Goal: Task Accomplishment & Management: Complete application form

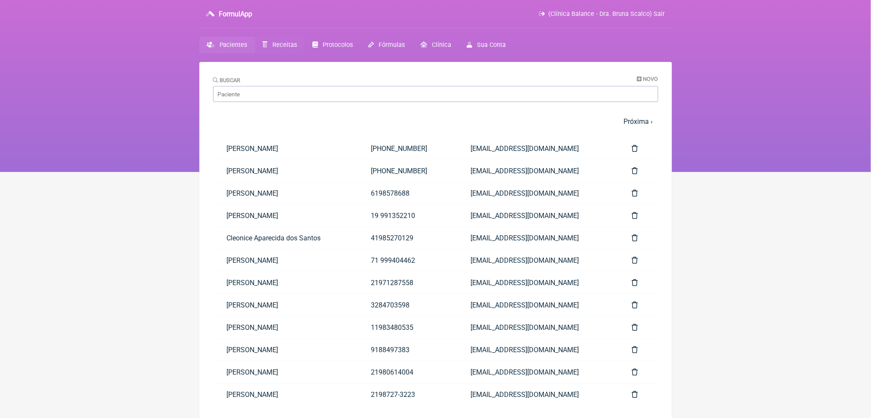
click at [293, 49] on span "Receitas" at bounding box center [285, 44] width 25 height 7
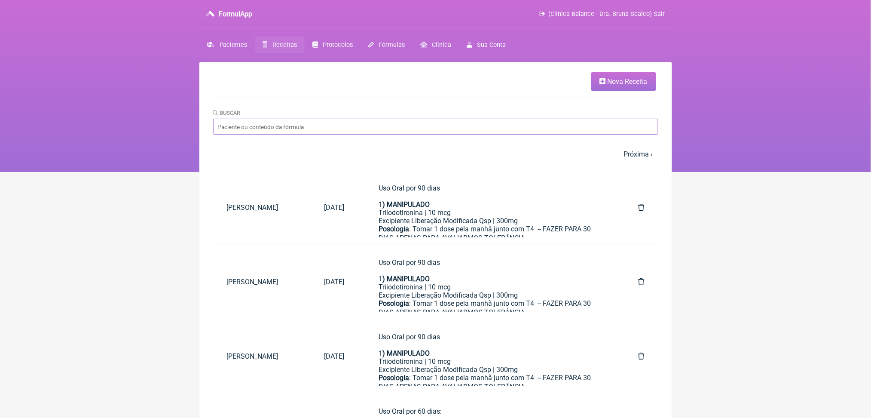
click at [310, 135] on input "Buscar" at bounding box center [435, 127] width 445 height 16
type input "[DEMOGRAPHIC_DATA] de [PERSON_NAME]"
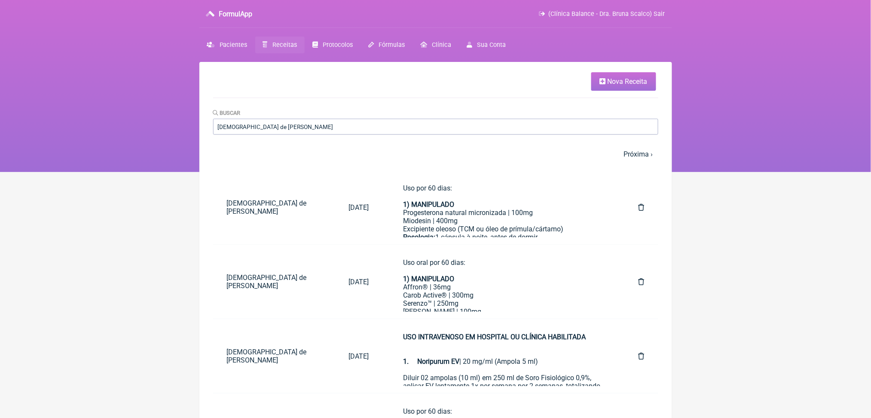
click at [196, 169] on nav "FormulApp (Clínica Balance - Dra. Bruna Scalco) Sair Pacientes Receitas Protoco…" at bounding box center [435, 86] width 871 height 172
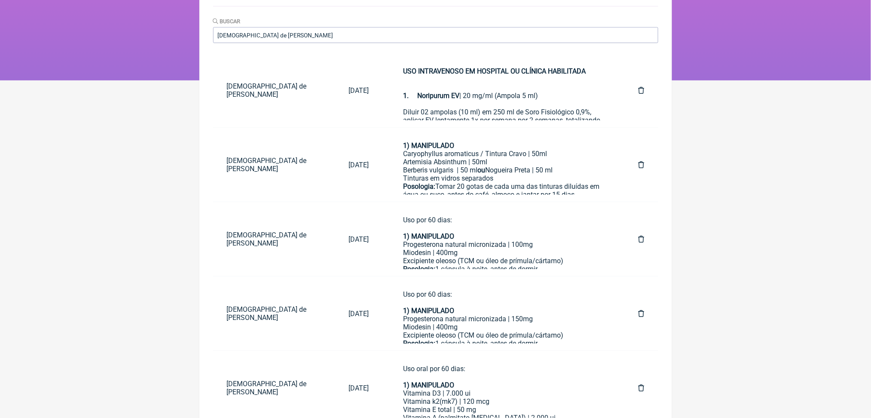
scroll to position [114, 0]
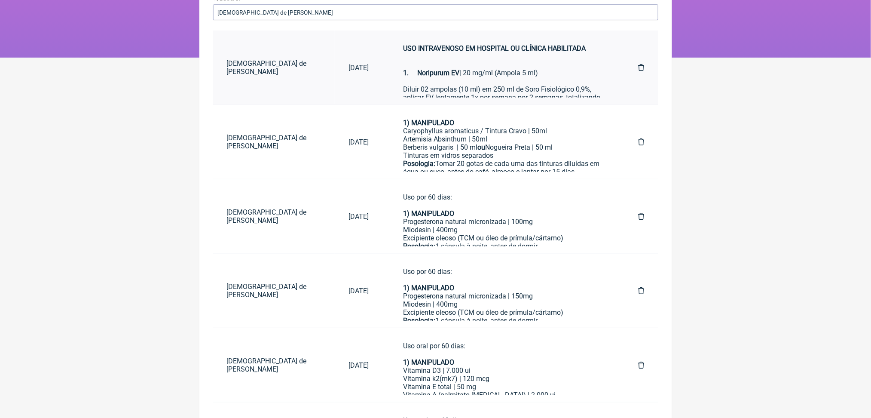
click at [469, 77] on div "USO INTRAVENOSO EM HOSPITAL OU CLÍNICA HABILITADA 1. Noripurum EV | 20 mg/ml (A…" at bounding box center [503, 60] width 201 height 33
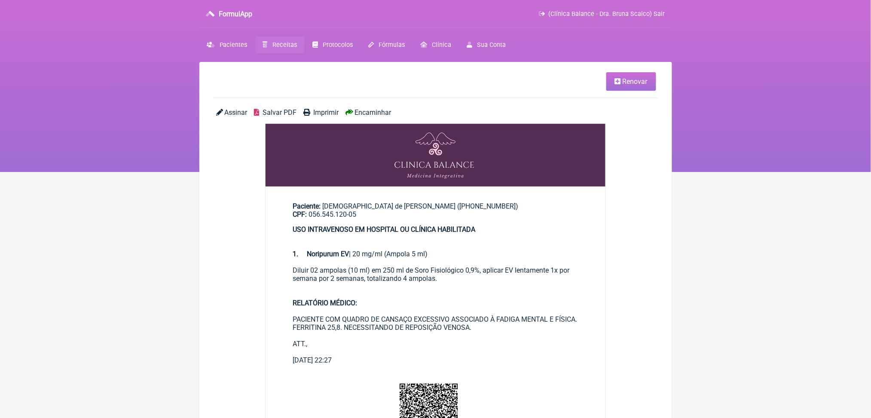
click at [296, 117] on span "Salvar PDF" at bounding box center [280, 112] width 34 height 8
click at [305, 50] on link "Receitas" at bounding box center [279, 45] width 49 height 17
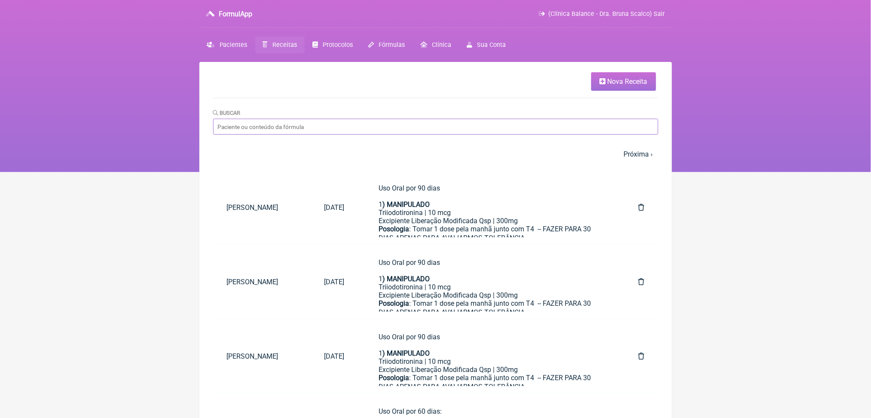
click at [424, 135] on input "Buscar" at bounding box center [435, 127] width 445 height 16
type input "[DEMOGRAPHIC_DATA] de [PERSON_NAME]"
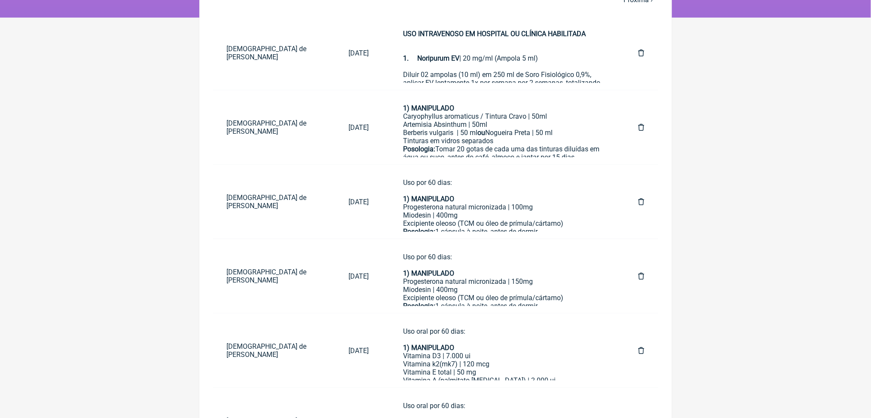
scroll to position [157, 0]
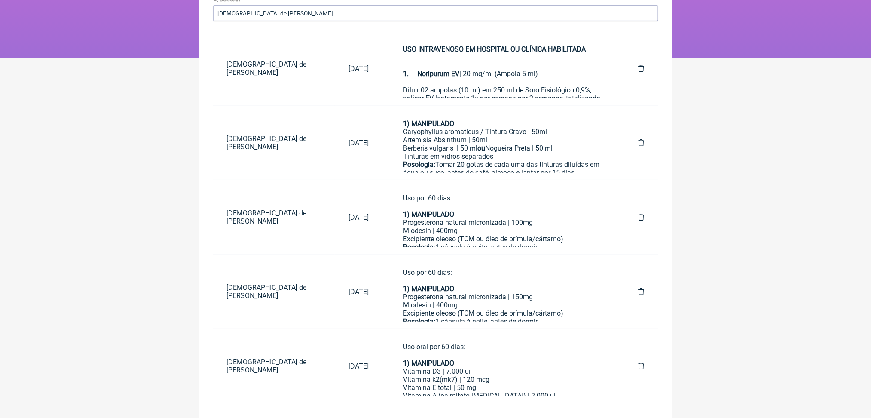
scroll to position [105, 0]
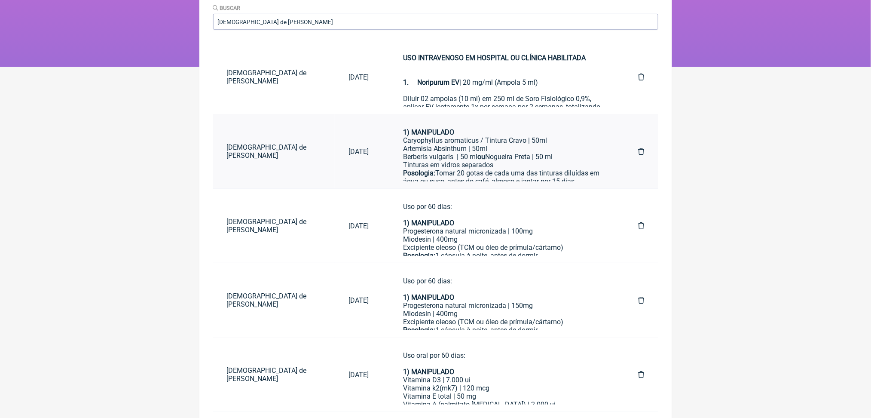
click at [458, 144] on div "Caryophyllus aromaticus / Tintura Cravo | 50ml" at bounding box center [503, 140] width 201 height 8
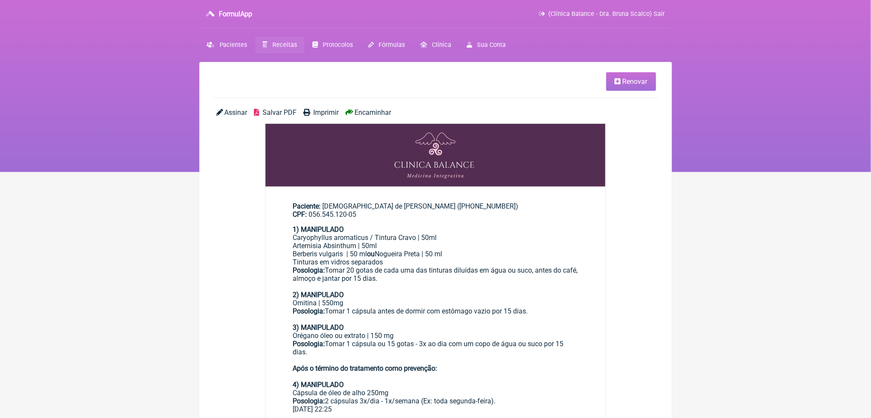
click at [294, 117] on span "Salvar PDF" at bounding box center [280, 112] width 34 height 8
click at [268, 48] on icon at bounding box center [265, 45] width 5 height 6
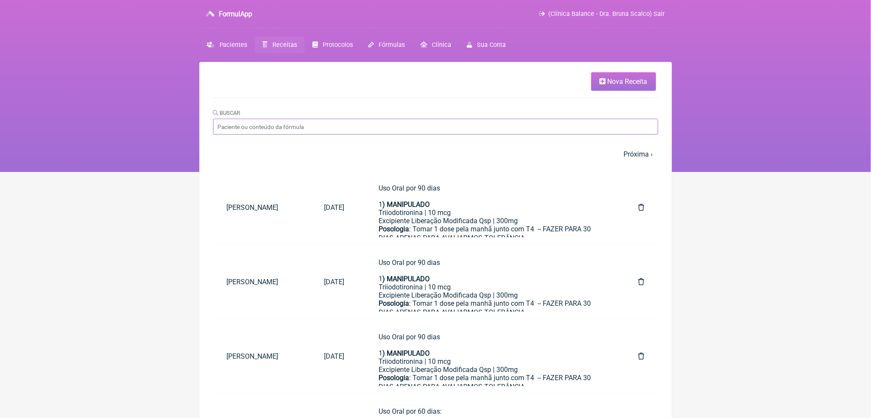
click at [341, 135] on input "Buscar" at bounding box center [435, 127] width 445 height 16
type input "[DEMOGRAPHIC_DATA] de [PERSON_NAME]"
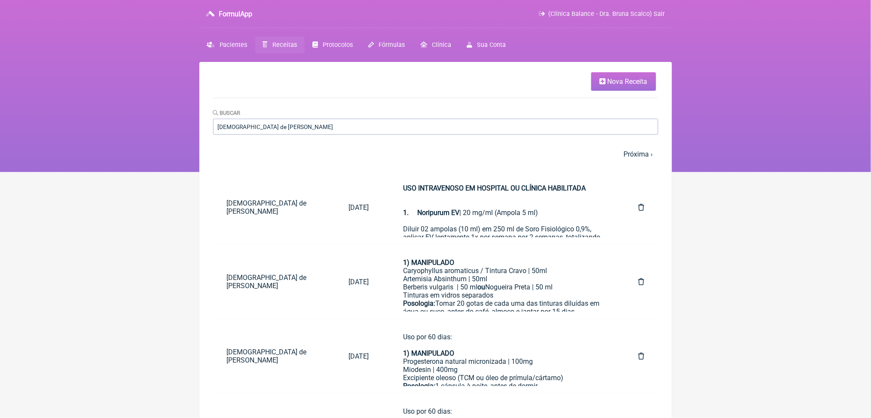
click at [150, 147] on nav "FormulApp (Clínica Balance - Dra. Bruna Scalco) Sair [GEOGRAPHIC_DATA] Receitas…" at bounding box center [435, 86] width 871 height 172
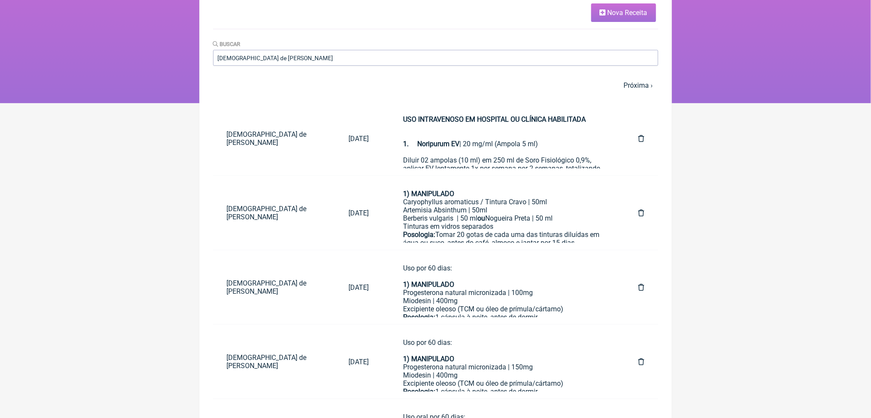
scroll to position [92, 0]
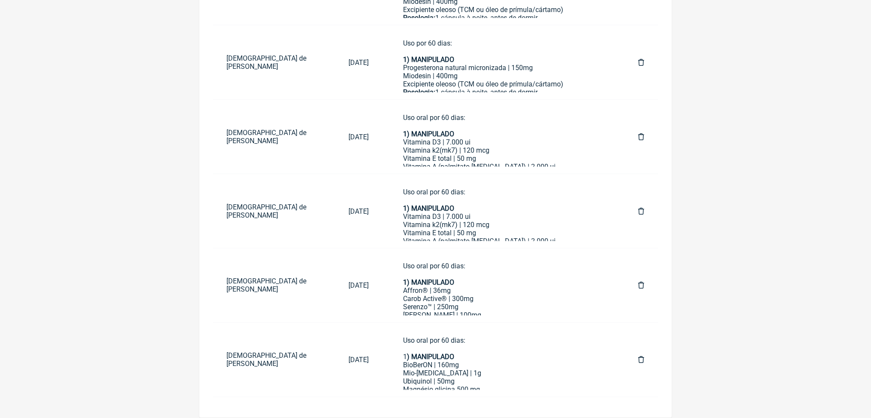
scroll to position [396, 0]
click at [454, 204] on strong "1) MANIPULADO" at bounding box center [428, 208] width 51 height 8
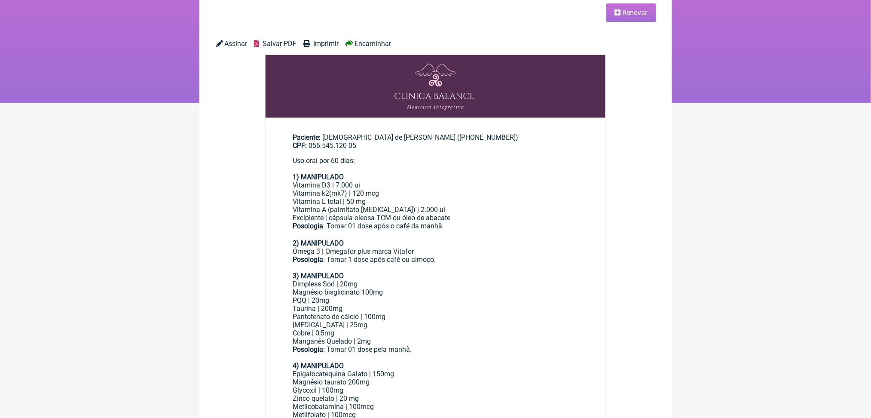
scroll to position [46, 0]
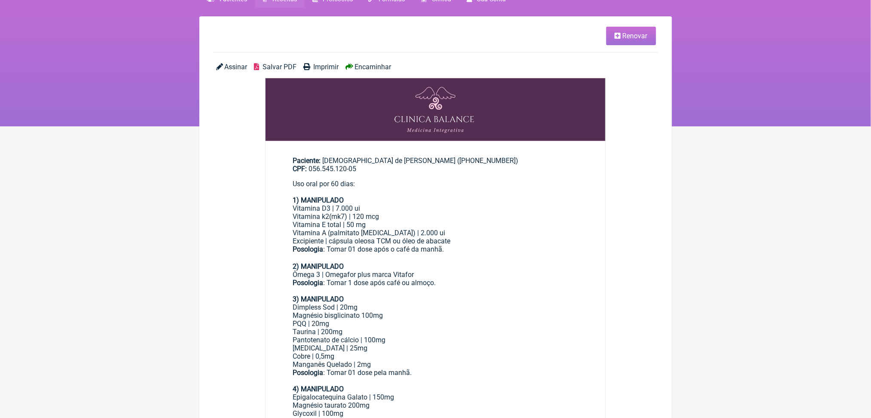
click at [285, 71] on span "Salvar PDF" at bounding box center [280, 67] width 34 height 8
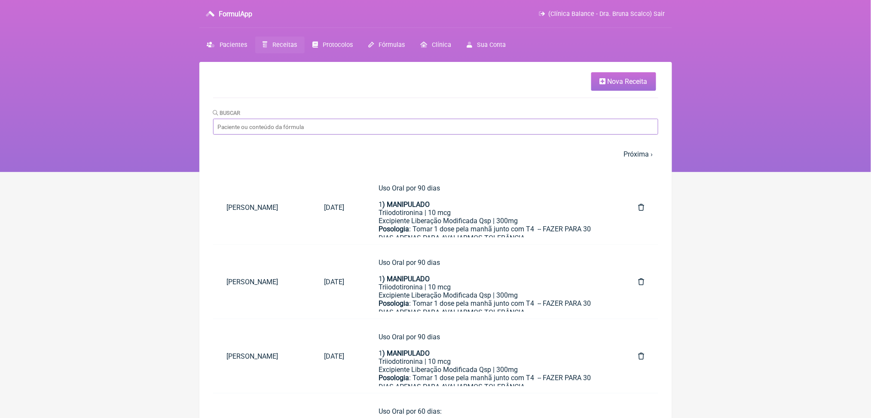
click at [379, 135] on input "Buscar" at bounding box center [435, 127] width 445 height 16
type input "[DEMOGRAPHIC_DATA] de [PERSON_NAME]"
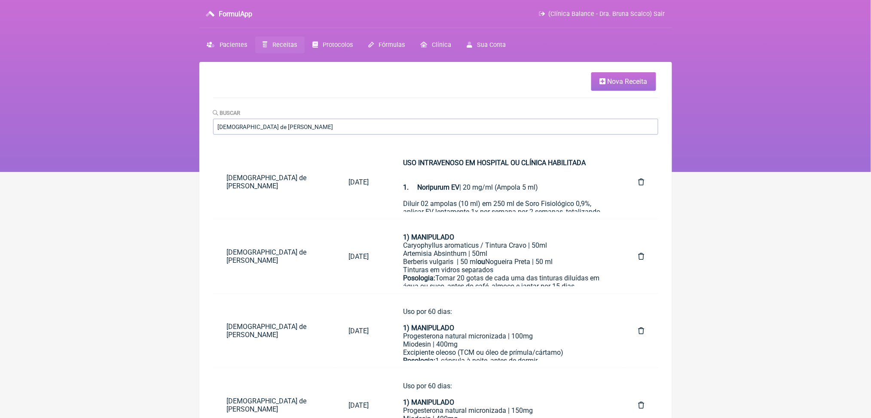
click at [181, 87] on nav "FormulApp (Clínica Balance - Dra. Bruna Scalco) Sair [GEOGRAPHIC_DATA] Receitas…" at bounding box center [435, 86] width 871 height 172
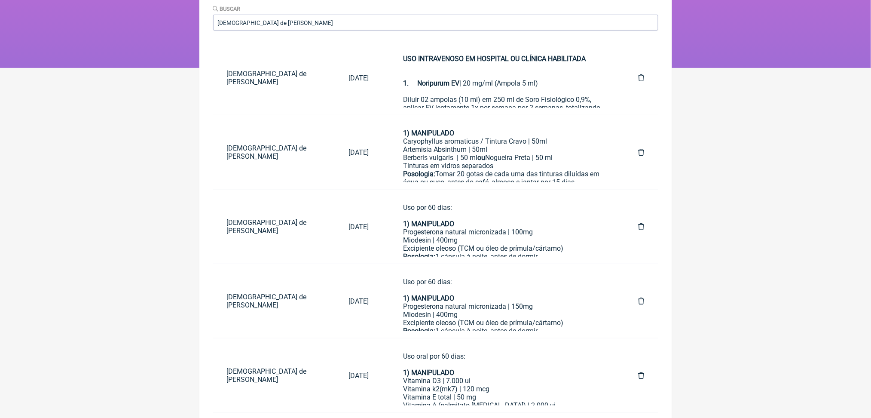
scroll to position [111, 0]
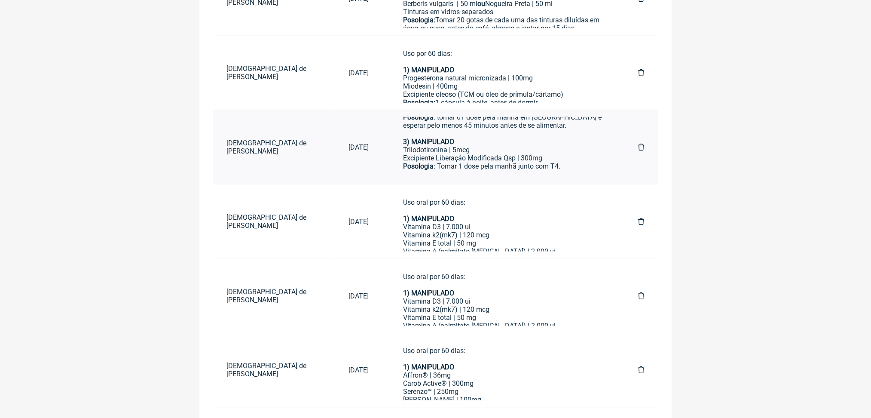
scroll to position [160, 0]
click at [553, 138] on div "Posologia : tomar 01 dose pela manhã em [GEOGRAPHIC_DATA] e esperar pelo menos …" at bounding box center [503, 125] width 201 height 25
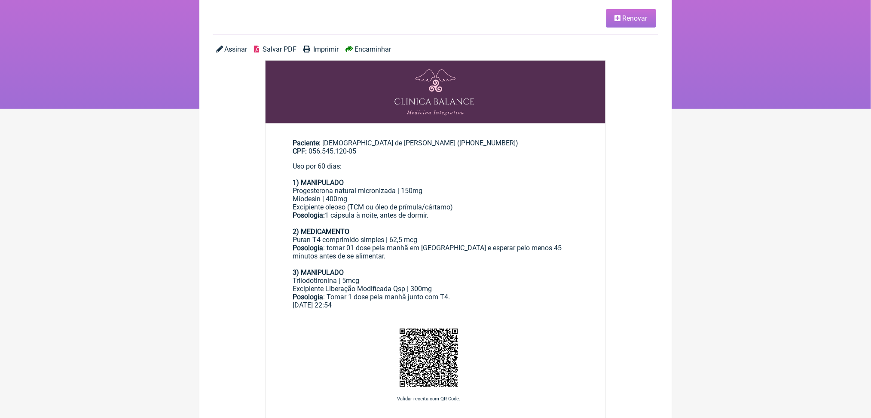
scroll to position [53, 0]
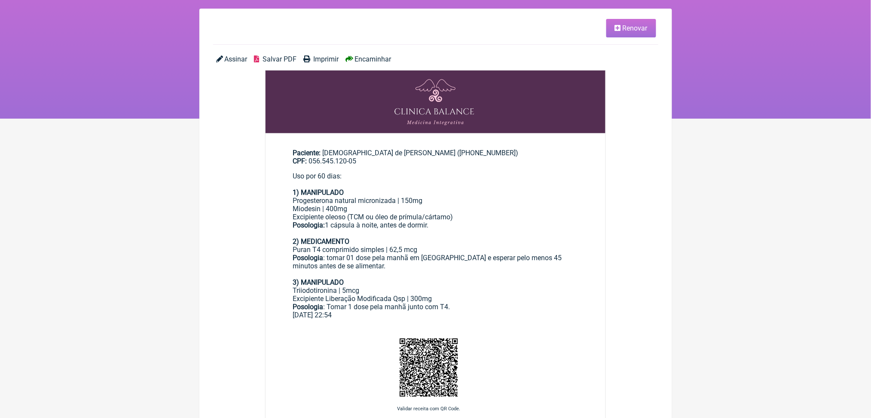
click at [623, 32] on span "Renovar" at bounding box center [635, 28] width 25 height 8
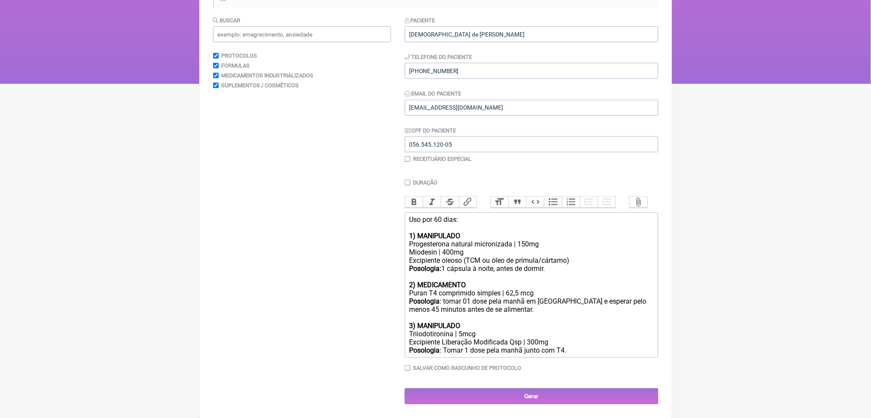
scroll to position [153, 0]
click at [452, 240] on strong "1) MANIPULADO" at bounding box center [434, 236] width 51 height 8
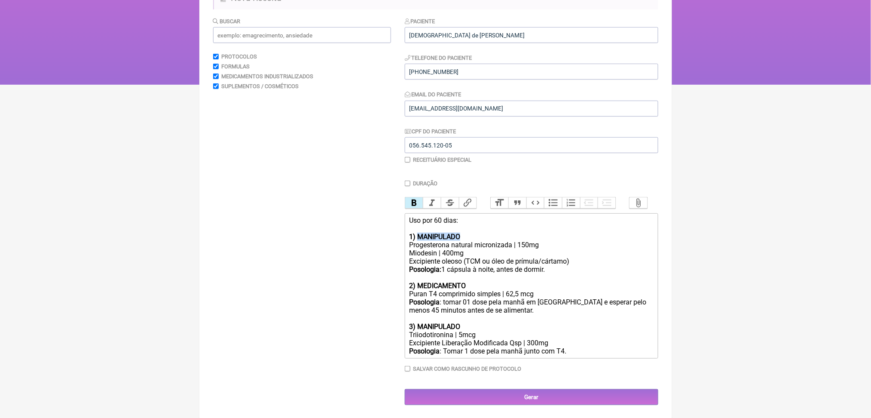
scroll to position [89, 0]
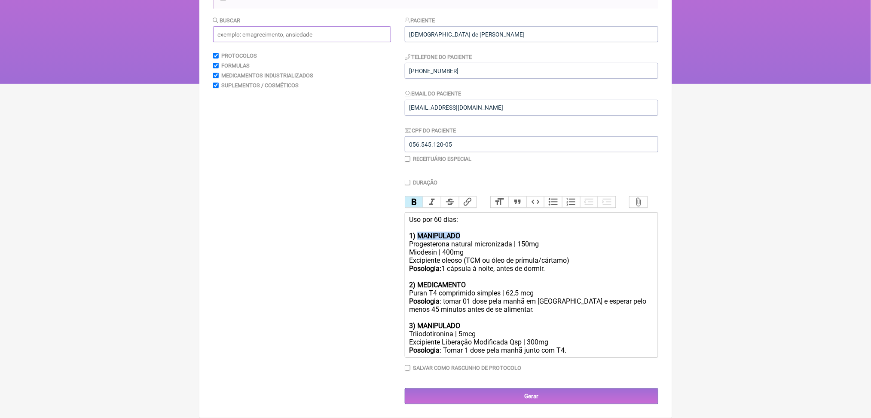
click at [238, 42] on input "text" at bounding box center [302, 34] width 178 height 16
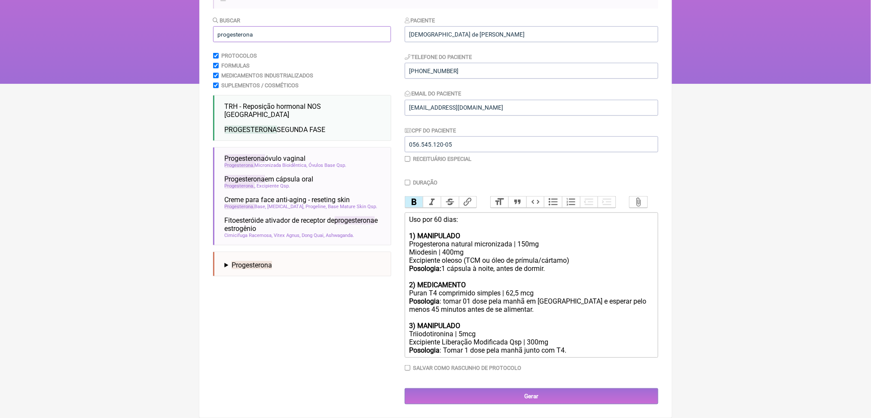
type input "progesterona"
click at [271, 126] on span "PROGESTERONA" at bounding box center [251, 130] width 52 height 8
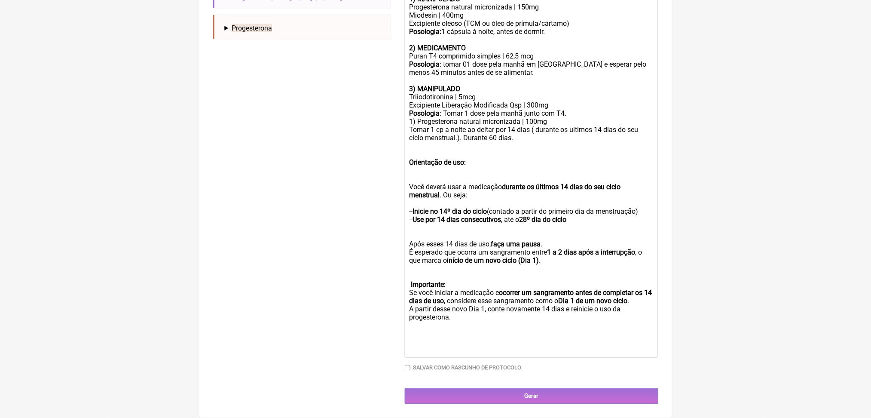
scroll to position [472, 0]
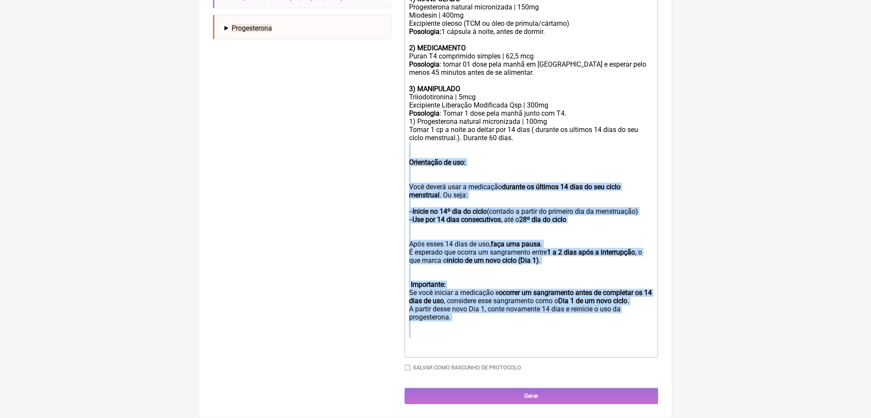
drag, startPoint x: 420, startPoint y: 118, endPoint x: 591, endPoint y: 389, distance: 320.0
click at [591, 358] on trix-editor "Uso por 60 dias: 1) MANIPULADO Progesterona natural micronizada | 150mg Miodesi…" at bounding box center [532, 166] width 254 height 382
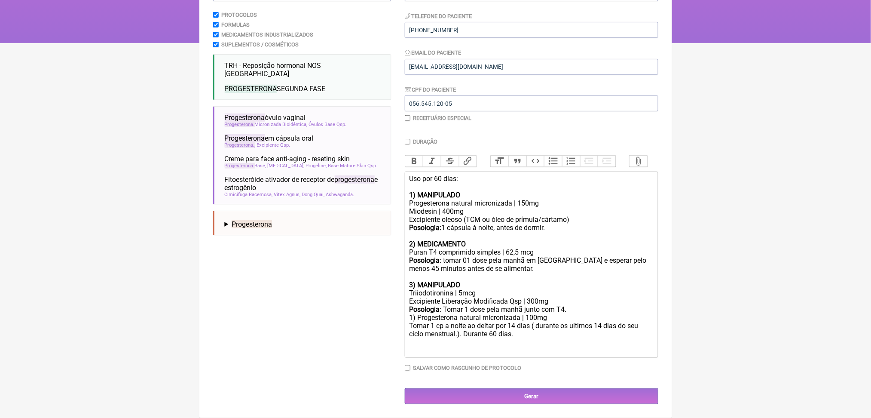
scroll to position [256, 0]
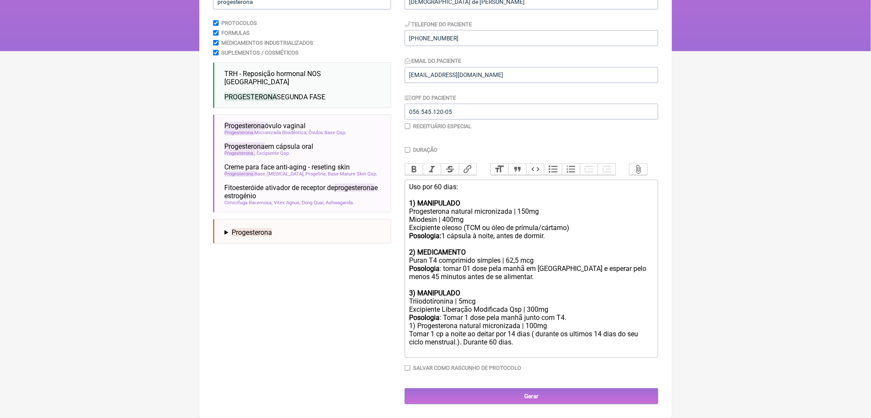
click at [450, 183] on div "Uso por 60 dias: 1) MANIPULADO Progesterona natural micronizada | 150mg Miodesi…" at bounding box center [531, 220] width 244 height 74
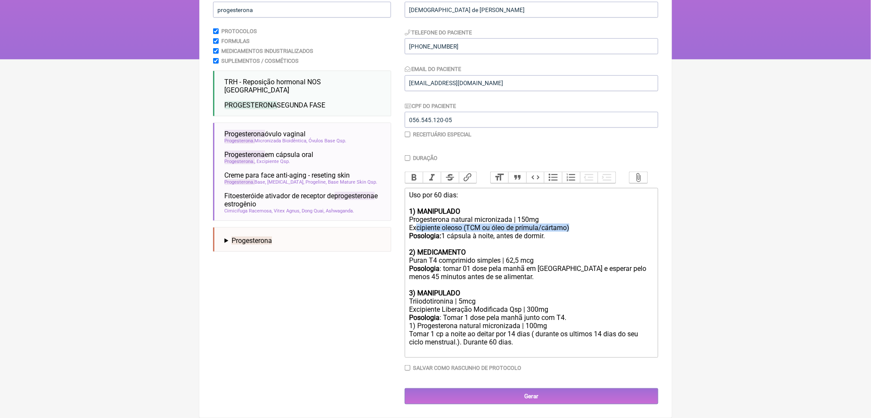
drag, startPoint x: 425, startPoint y: 172, endPoint x: 635, endPoint y: 171, distance: 209.8
click at [635, 191] on div "Uso por 60 dias: 1) MANIPULADO Progesterona natural micronizada | 150mg Excipie…" at bounding box center [531, 223] width 244 height 65
click at [510, 191] on div "Uso por 60 dias: 1) MANIPULADO Progesterona natural micronizada | 150mg Excipie…" at bounding box center [531, 223] width 244 height 65
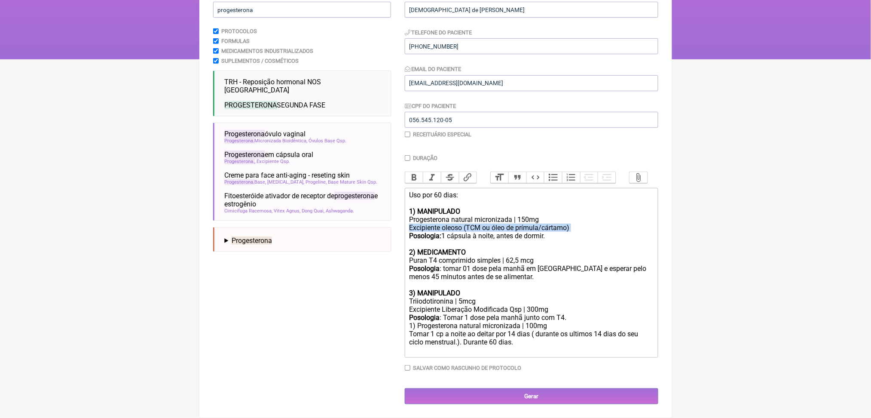
click at [510, 191] on div "Uso por 60 dias: 1) MANIPULADO Progesterona natural micronizada | 150mg Excipie…" at bounding box center [531, 223] width 244 height 65
click at [478, 191] on div "Uso por 60 dias: 1) MANIPULADO Progesterona natural micronizada | 150mg Pentrav…" at bounding box center [531, 223] width 244 height 65
click at [562, 191] on div "Uso por 60 dias: 1) MANIPULADO Progesterona natural micronizada | 150mg Pentrav…" at bounding box center [531, 223] width 244 height 65
drag, startPoint x: 460, startPoint y: 186, endPoint x: 623, endPoint y: 185, distance: 163.8
click at [623, 191] on div "Uso por 60 dias: 1) MANIPULADO Progesterona natural micronizada | 100mg Pentrav…" at bounding box center [531, 223] width 244 height 65
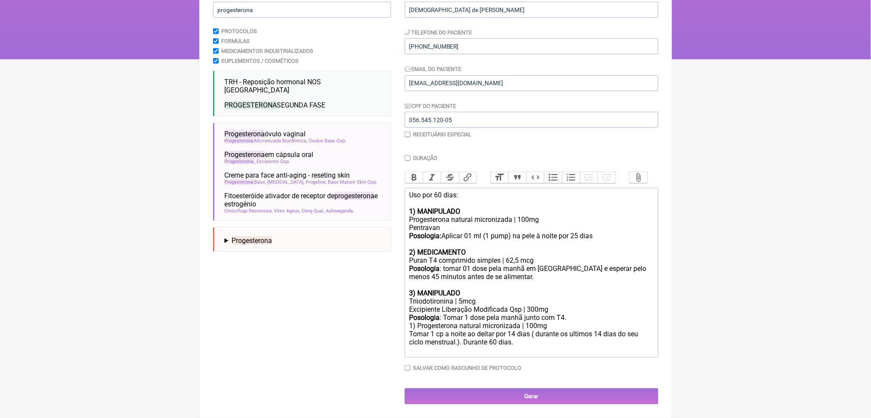
scroll to position [256, 0]
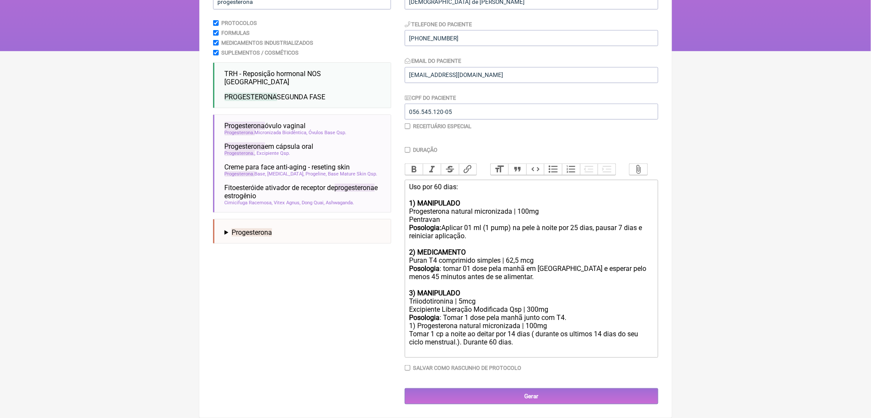
click at [630, 183] on div "Uso por 60 dias: 1) MANIPULADO Progesterona natural micronizada | 100mg Pentrav…" at bounding box center [531, 220] width 244 height 74
click at [553, 346] on div at bounding box center [531, 350] width 244 height 8
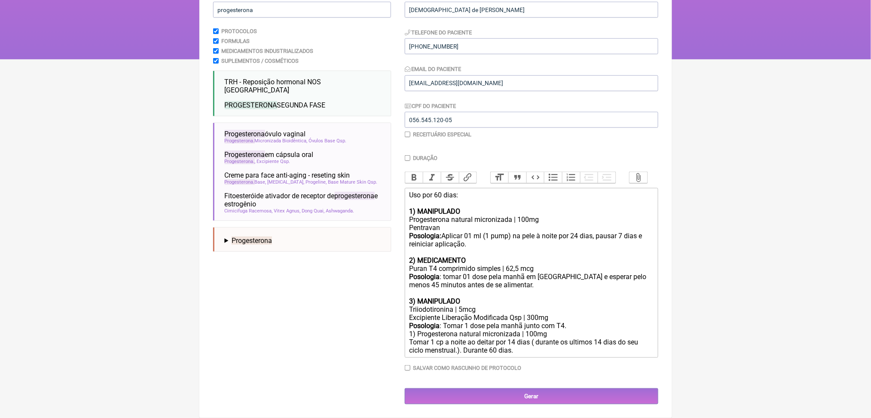
drag, startPoint x: 414, startPoint y: 313, endPoint x: 617, endPoint y: 339, distance: 204.6
click at [617, 339] on trix-editor "Uso por 60 dias: 1) MANIPULADO Progesterona natural micronizada | 100mg Pentrav…" at bounding box center [532, 273] width 254 height 170
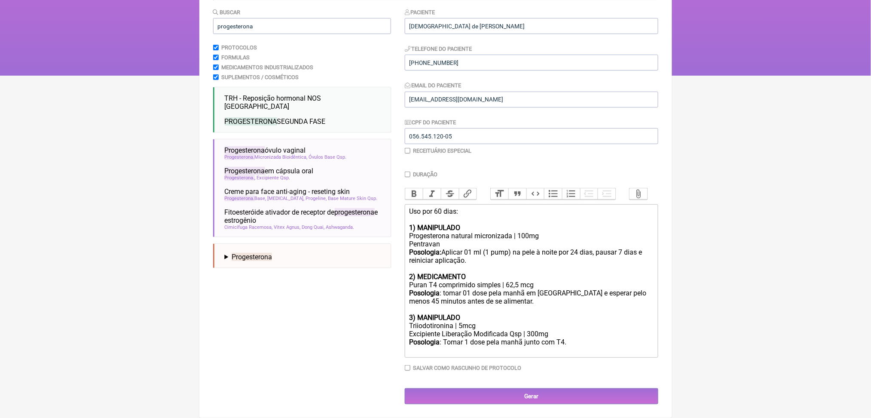
scroll to position [214, 0]
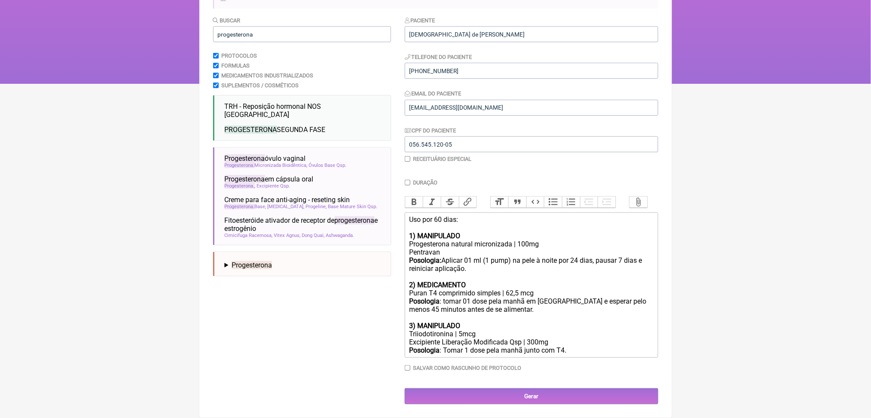
click at [416, 215] on div "Uso por 60 dias: 1) MANIPULADO Progesterona natural micronizada | 100mg Pentrav…" at bounding box center [531, 252] width 244 height 74
drag, startPoint x: 544, startPoint y: 193, endPoint x: 550, endPoint y: 195, distance: 6.3
click at [550, 215] on div "Uso por 60 dias: 1) MANIPULADO Progesterona natural micronizada | 100mg Base Pe…" at bounding box center [531, 252] width 244 height 74
copy div "|"
click at [482, 215] on div "Uso por 60 dias: 1) MANIPULADO Progesterona natural micronizada | 100mg Base Pe…" at bounding box center [531, 252] width 244 height 74
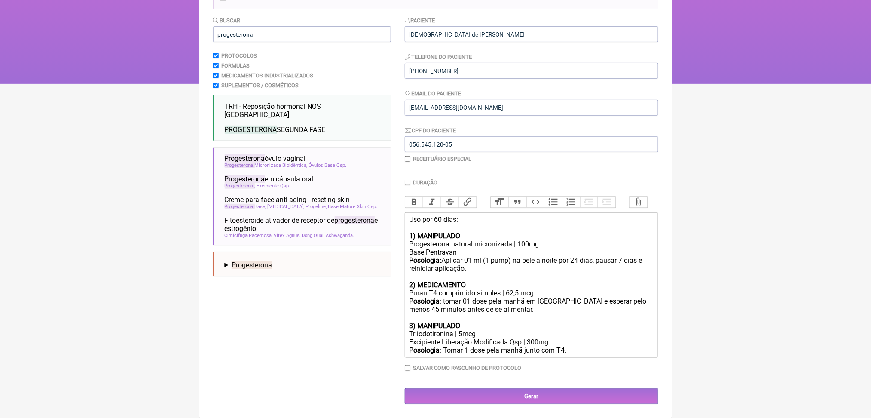
paste trix-editor "|&nbsp;"
type trix-editor "<div>Uso por 60 dias:<br><br><strong>1) MANIPULADO<br></strong>Progesterona nat…"
click at [519, 216] on div "Uso por 60 dias: 1) MANIPULADO Progesterona natural micronizada | 100mg Base Pe…" at bounding box center [531, 252] width 244 height 74
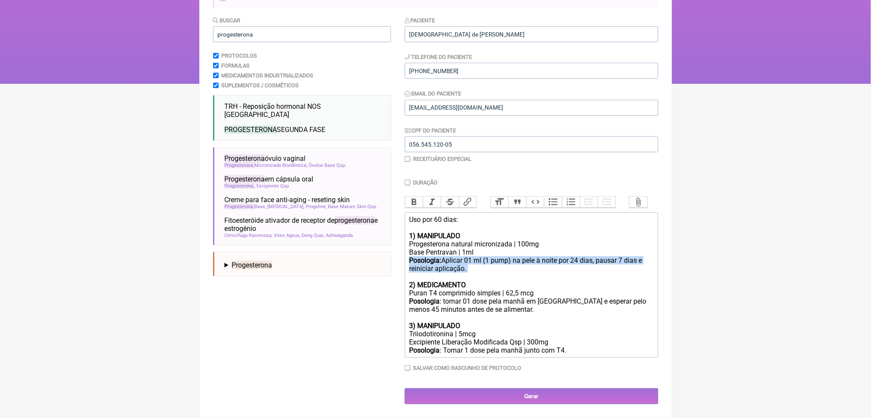
click at [519, 216] on div "Uso por 60 dias: 1) MANIPULADO Progesterona natural micronizada | 100mg Base Pe…" at bounding box center [531, 252] width 244 height 74
click at [629, 219] on div "Uso por 60 dias: 1) MANIPULADO Progesterona natural micronizada | 100mg Base Pe…" at bounding box center [531, 252] width 244 height 74
click at [478, 228] on div "Uso por 60 dias: 1) MANIPULADO Progesterona natural micronizada | 100mg Base Pe…" at bounding box center [531, 252] width 244 height 74
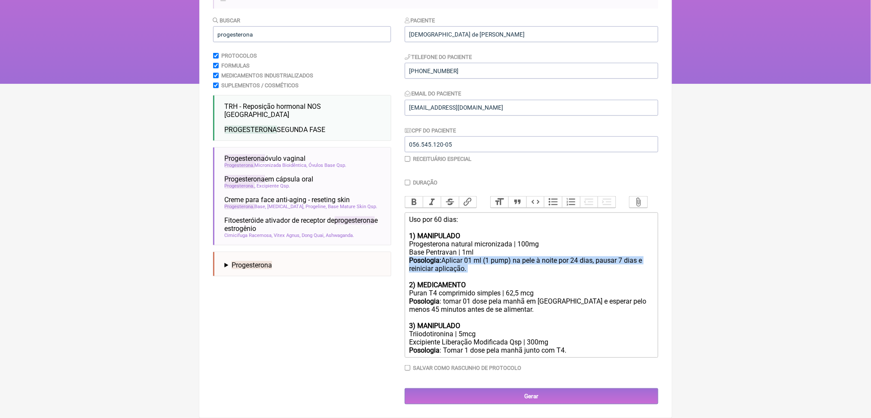
click at [478, 228] on div "Uso por 60 dias: 1) MANIPULADO Progesterona natural micronizada | 100mg Base Pe…" at bounding box center [531, 252] width 244 height 74
click at [528, 388] on input "Gerar" at bounding box center [532, 396] width 254 height 16
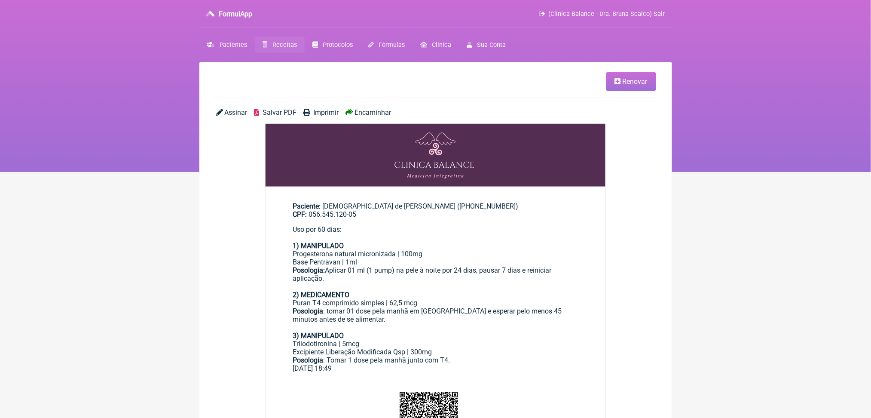
click at [301, 123] on div "Assinar Salvar PDF Imprimir Encaminhar" at bounding box center [435, 115] width 445 height 15
click at [292, 117] on span "Salvar PDF" at bounding box center [280, 112] width 34 height 8
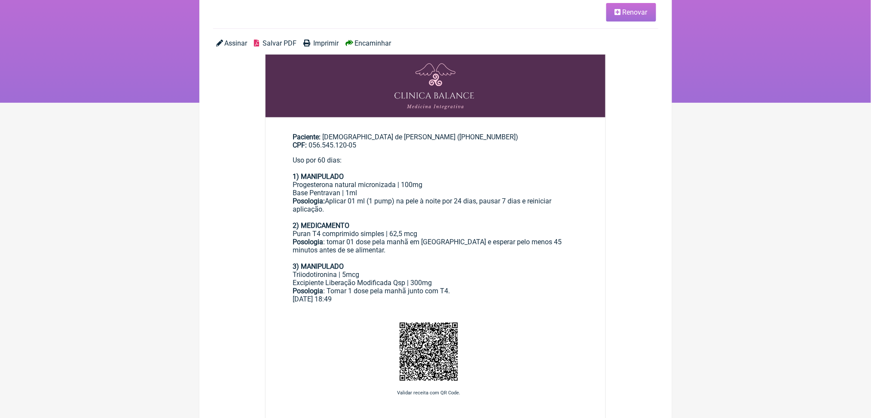
scroll to position [113, 0]
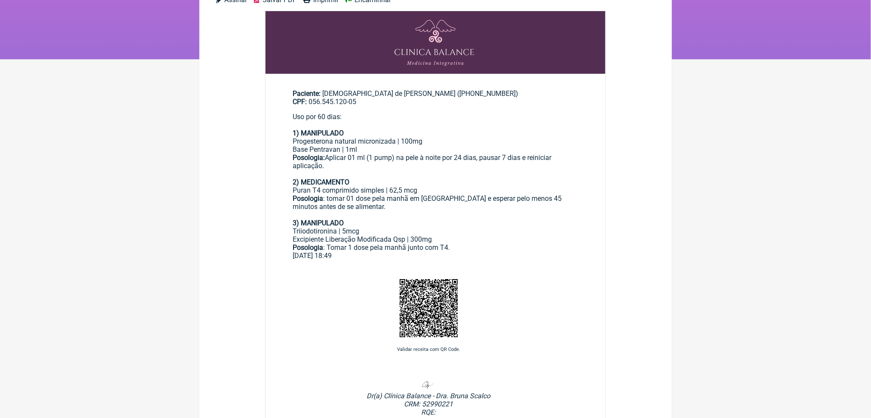
click at [297, 4] on span "Salvar PDF" at bounding box center [280, 0] width 34 height 8
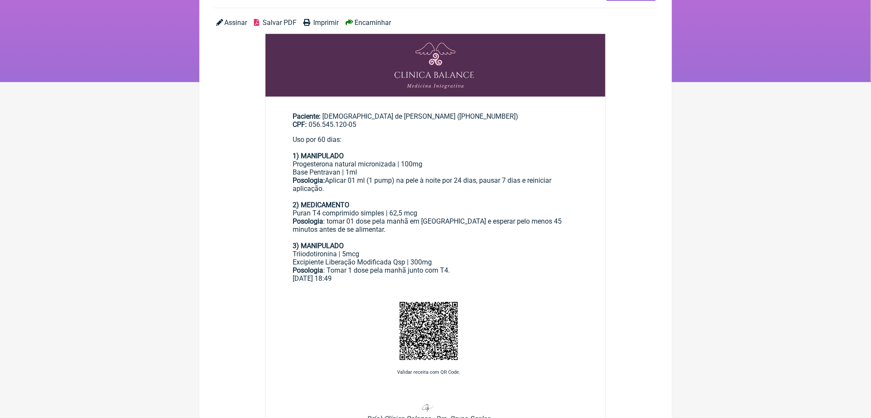
scroll to position [0, 0]
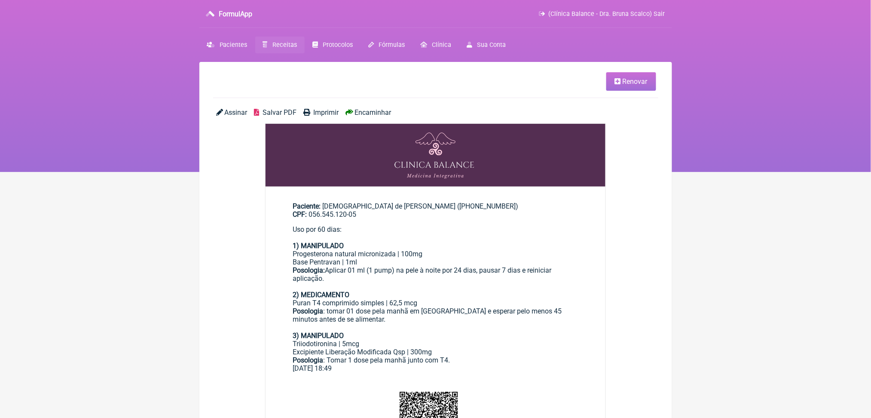
click at [297, 49] on span "Receitas" at bounding box center [285, 44] width 25 height 7
